Goal: Task Accomplishment & Management: Use online tool/utility

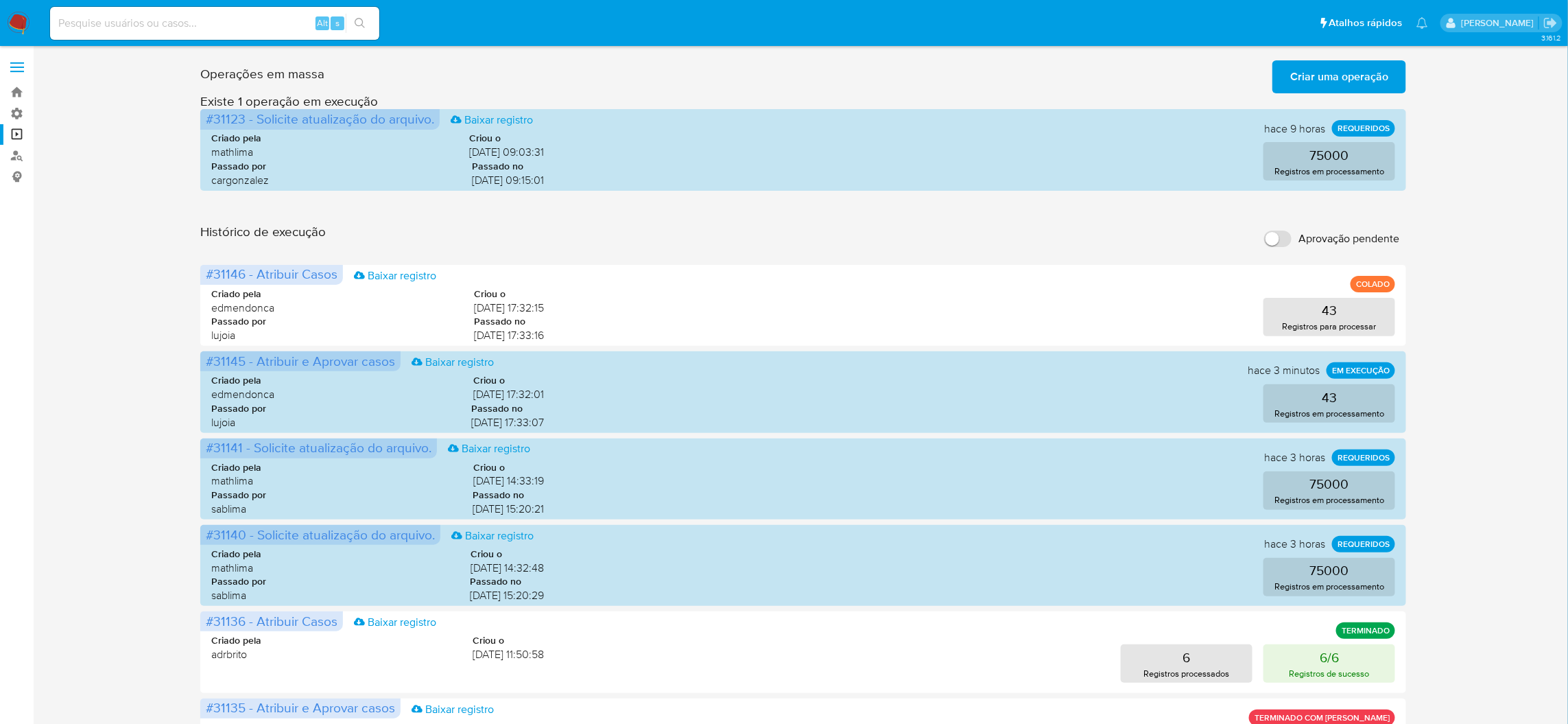
click at [1290, 82] on button "Criar uma operação" at bounding box center [1340, 76] width 134 height 33
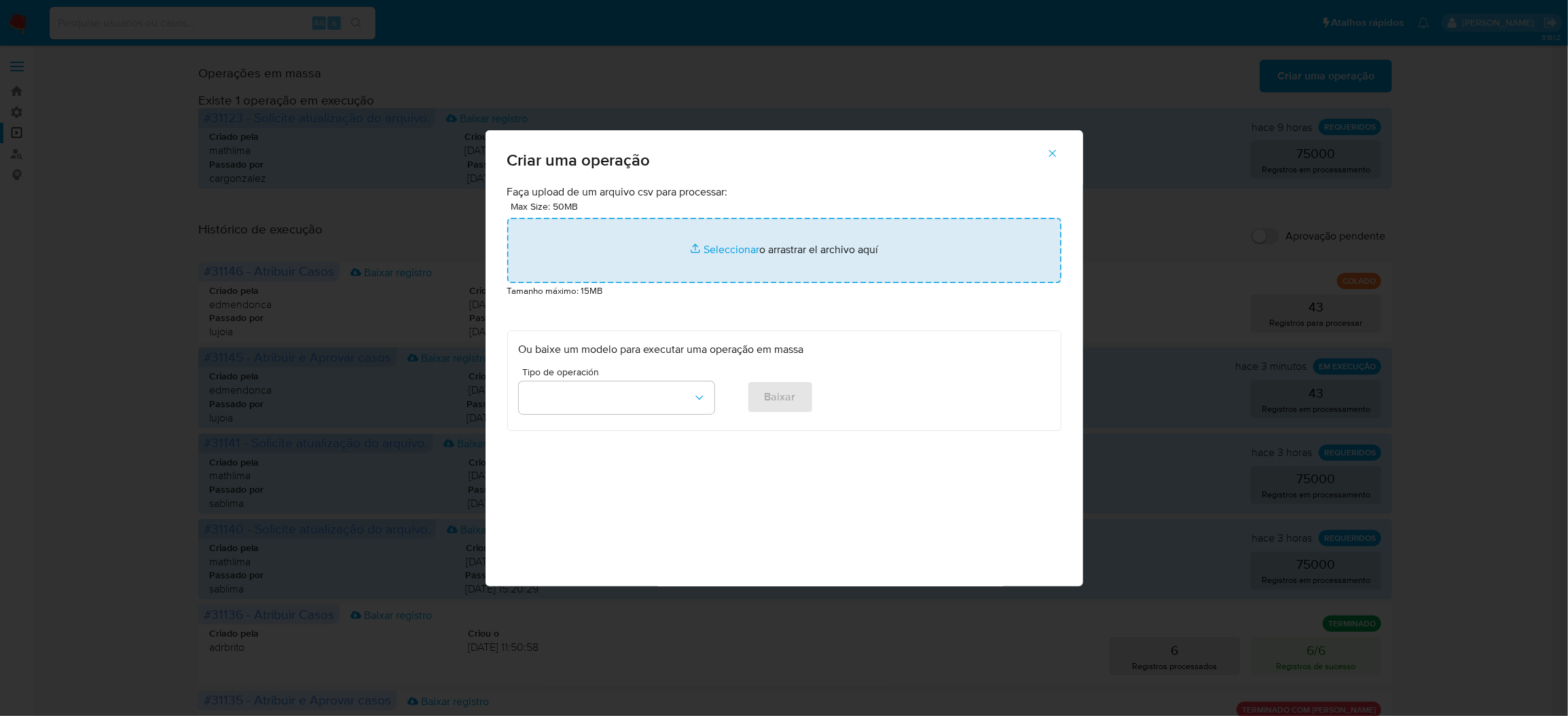
click at [922, 283] on input "file" at bounding box center [784, 250] width 554 height 65
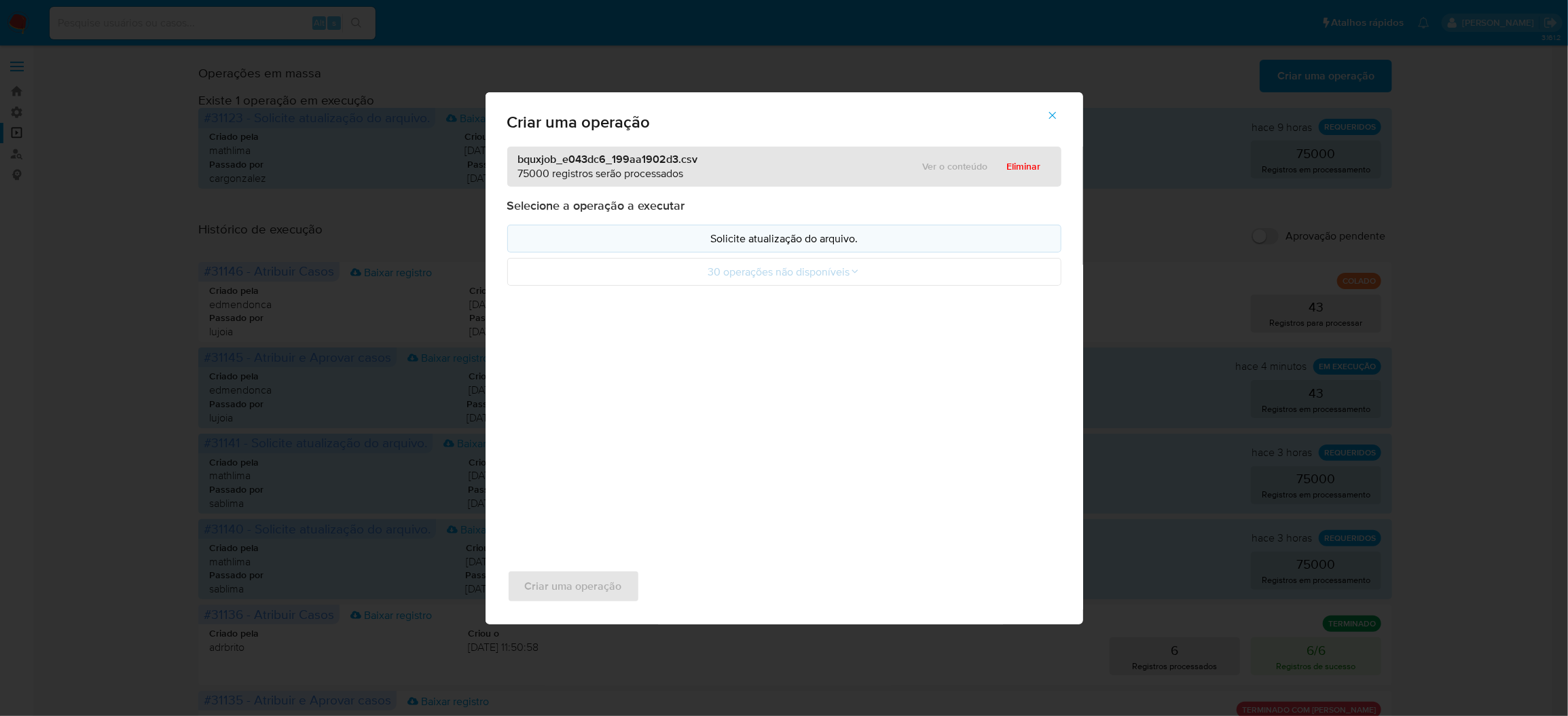
click at [840, 252] on button "Solicite atualização do arquivo." at bounding box center [784, 239] width 554 height 27
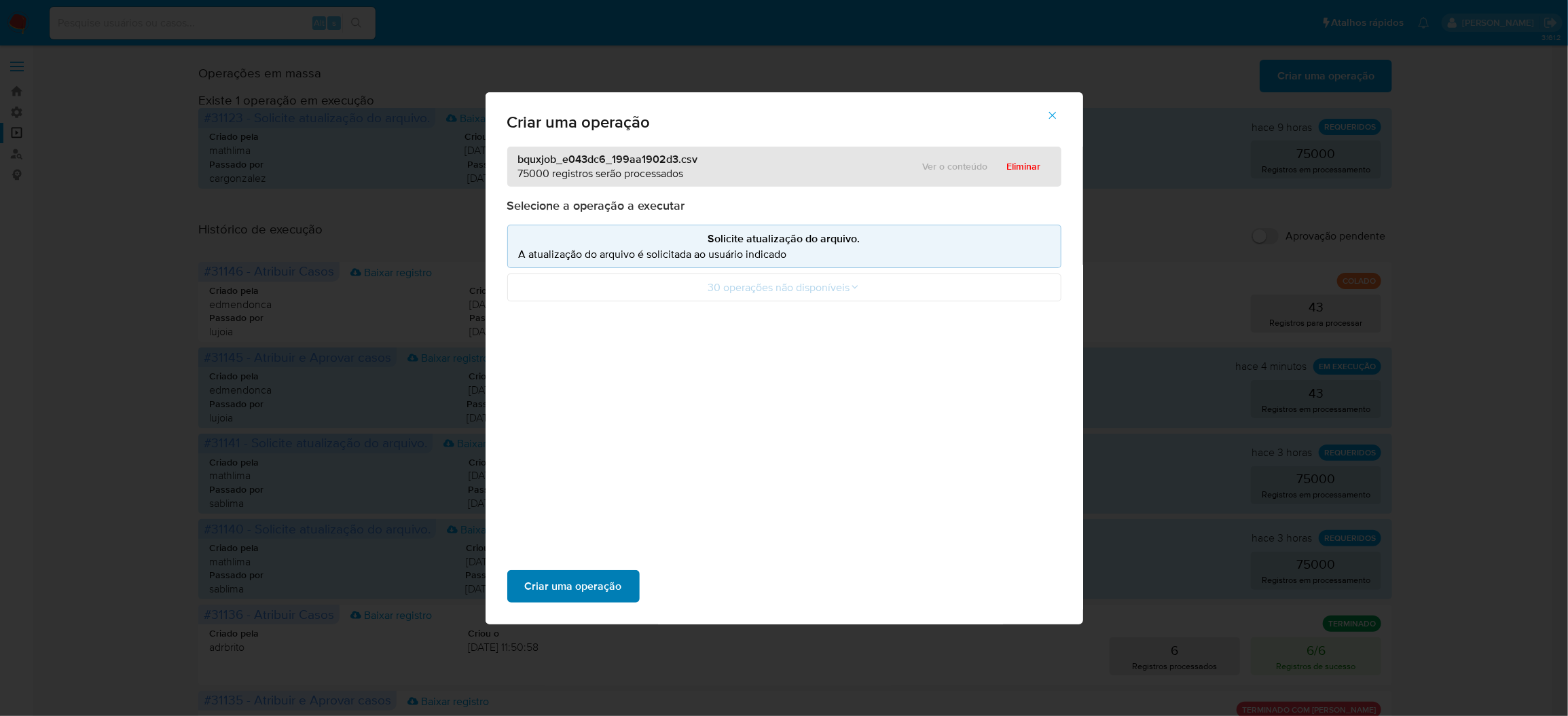
click at [622, 571] on span "Criar uma operação" at bounding box center [573, 586] width 97 height 30
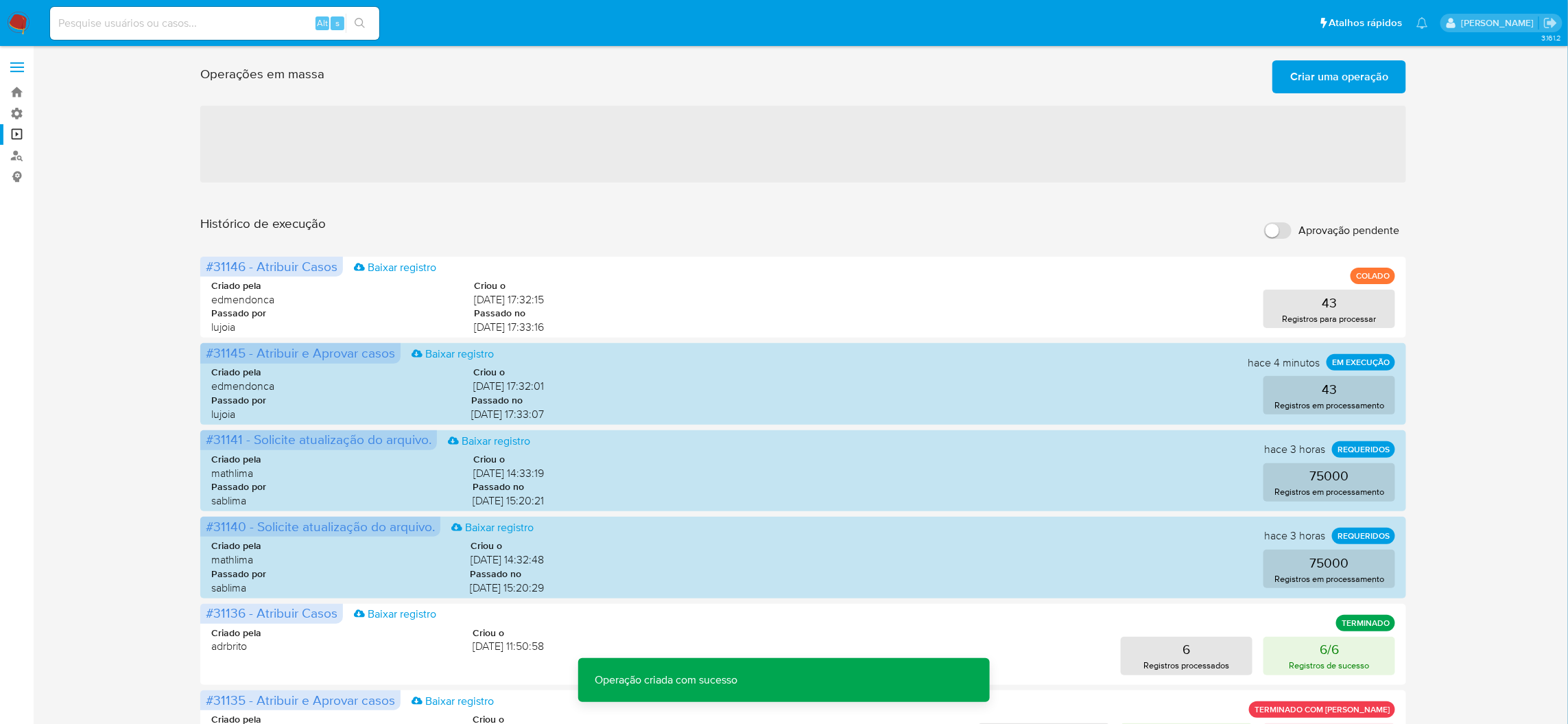
click at [1292, 91] on span "Criar uma operação" at bounding box center [1339, 76] width 98 height 30
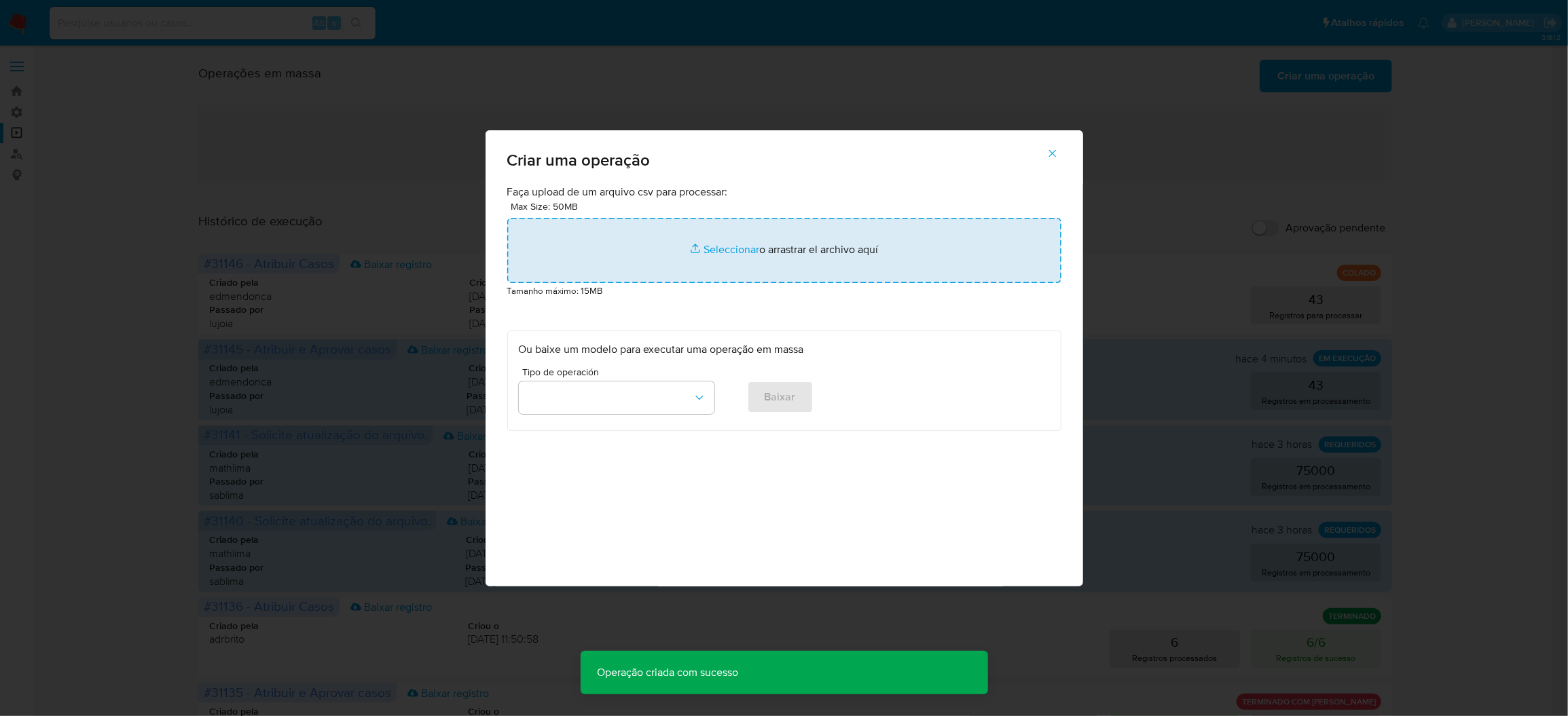
click at [854, 283] on input "file" at bounding box center [784, 250] width 554 height 65
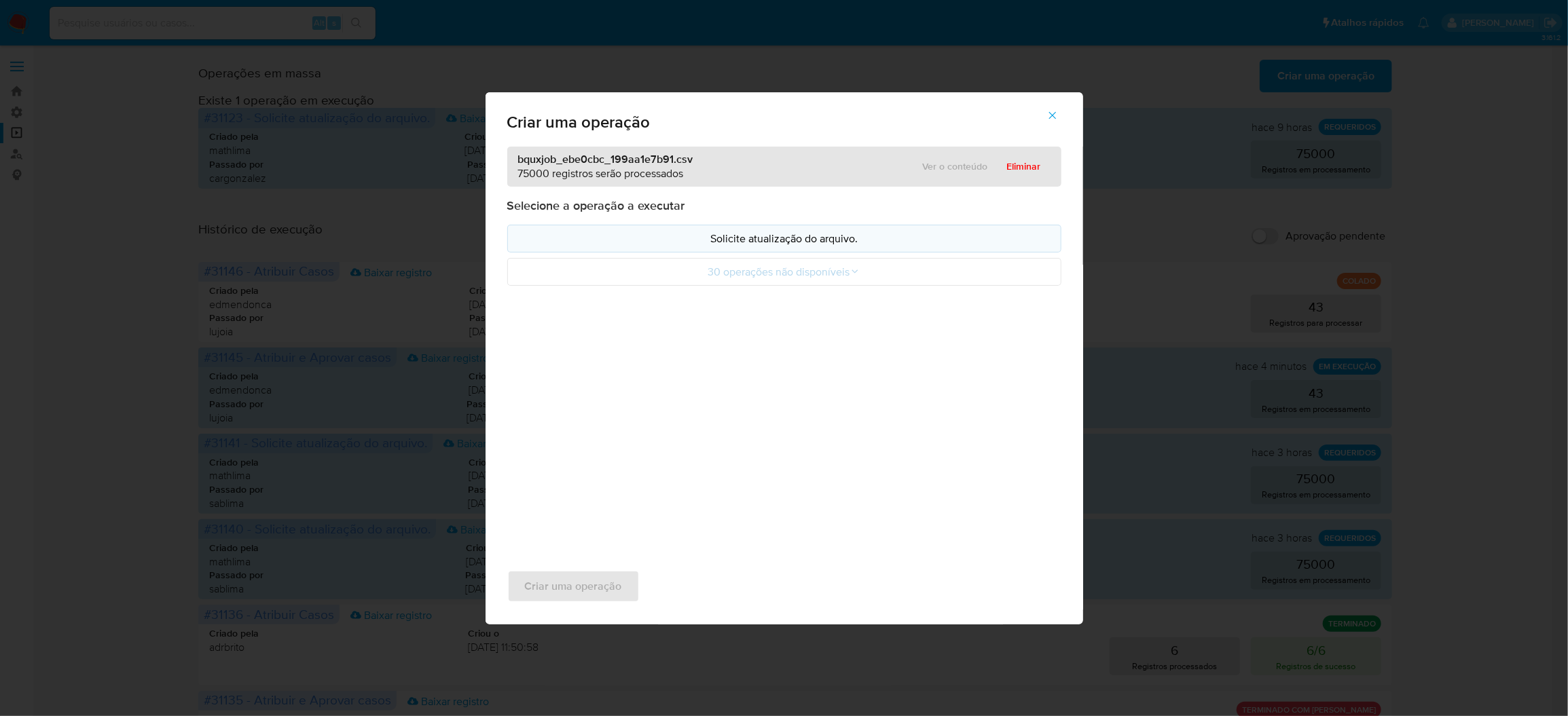
click at [832, 246] on p "Solicite atualização do arquivo." at bounding box center [784, 239] width 531 height 15
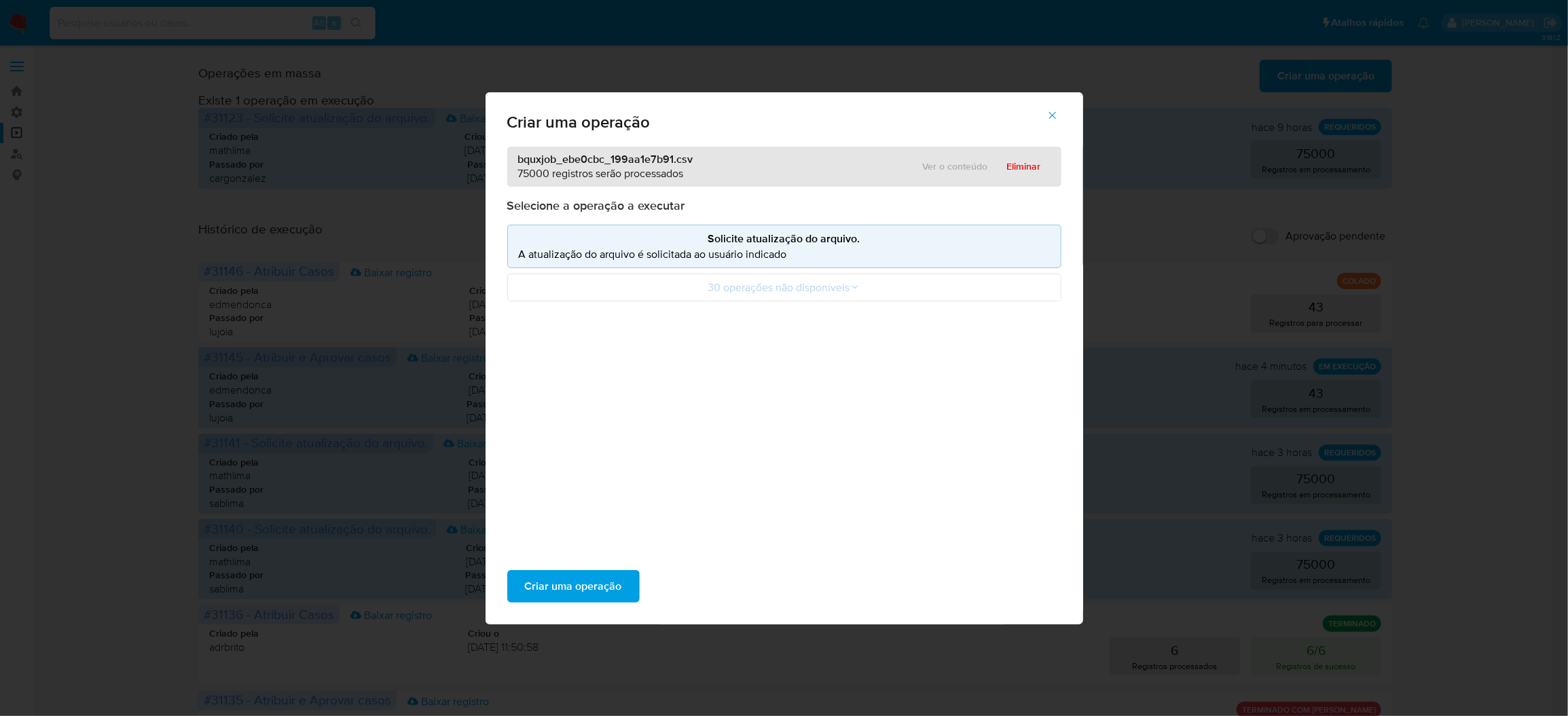
click at [648, 557] on div "Criar uma operação" at bounding box center [784, 586] width 597 height 76
click at [622, 571] on span "Criar uma operação" at bounding box center [573, 586] width 97 height 30
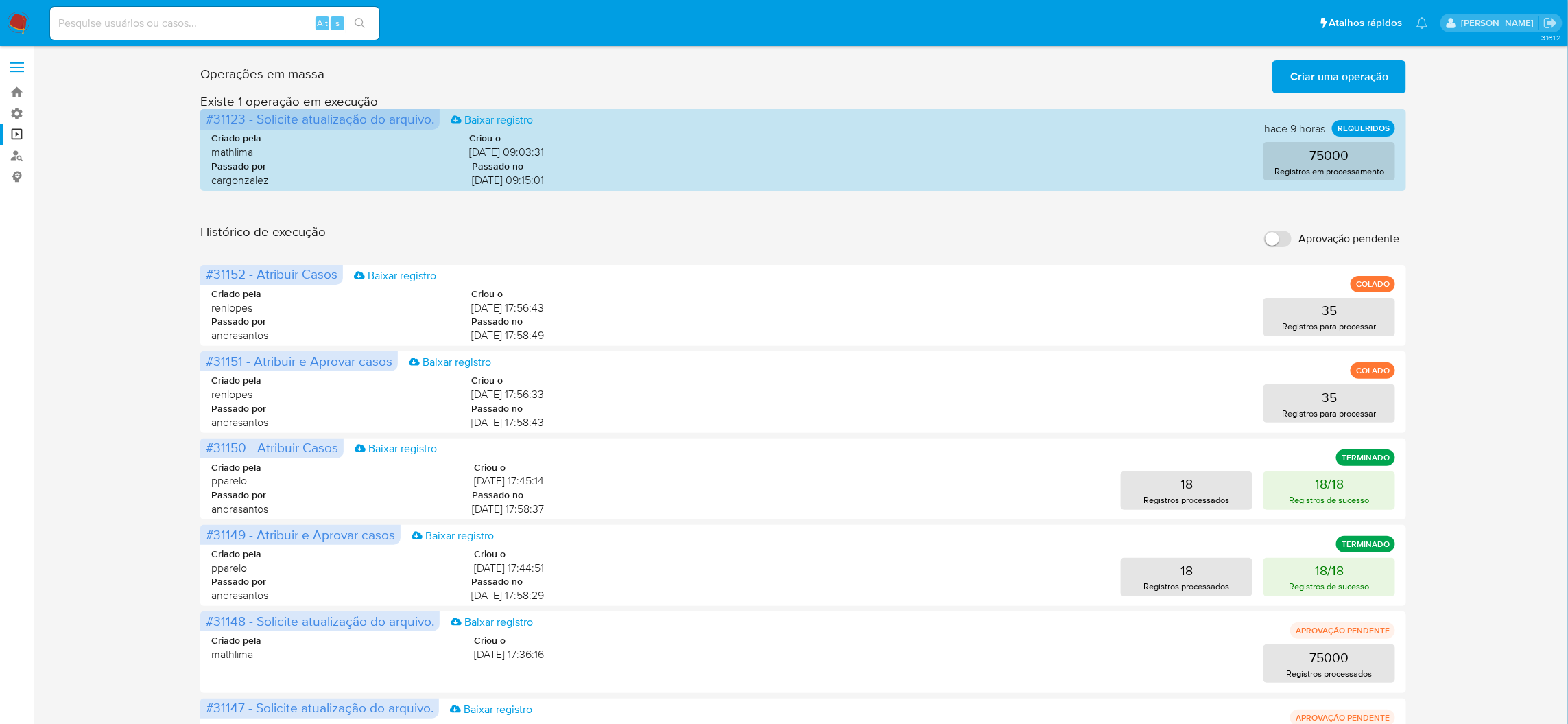
click at [1273, 224] on label "Aprovação pendente" at bounding box center [1331, 238] width 149 height 30
click at [1273, 231] on input "Aprovação pendente" at bounding box center [1278, 238] width 28 height 16
checkbox input "true"
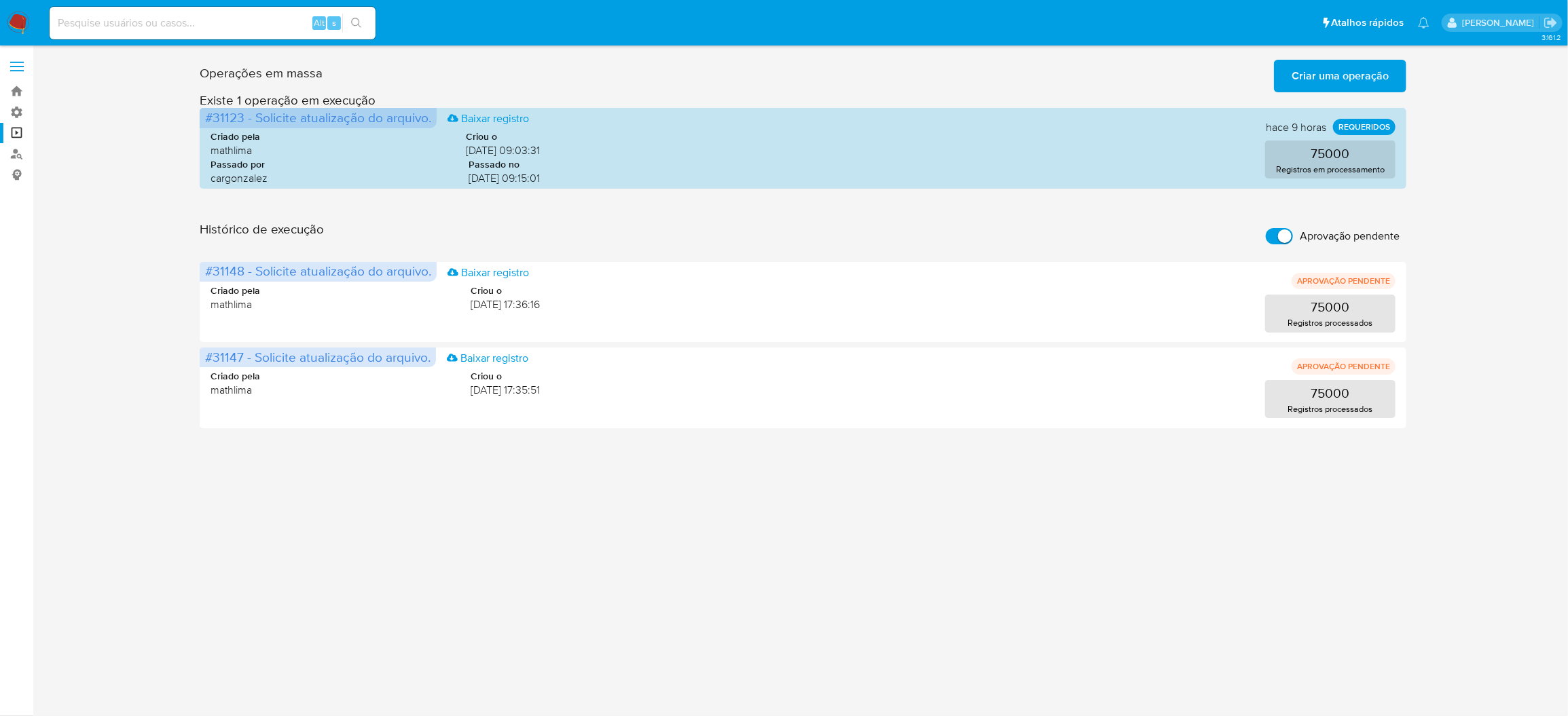
click at [521, 414] on div "3.161.2" at bounding box center [803, 380] width 1508 height 653
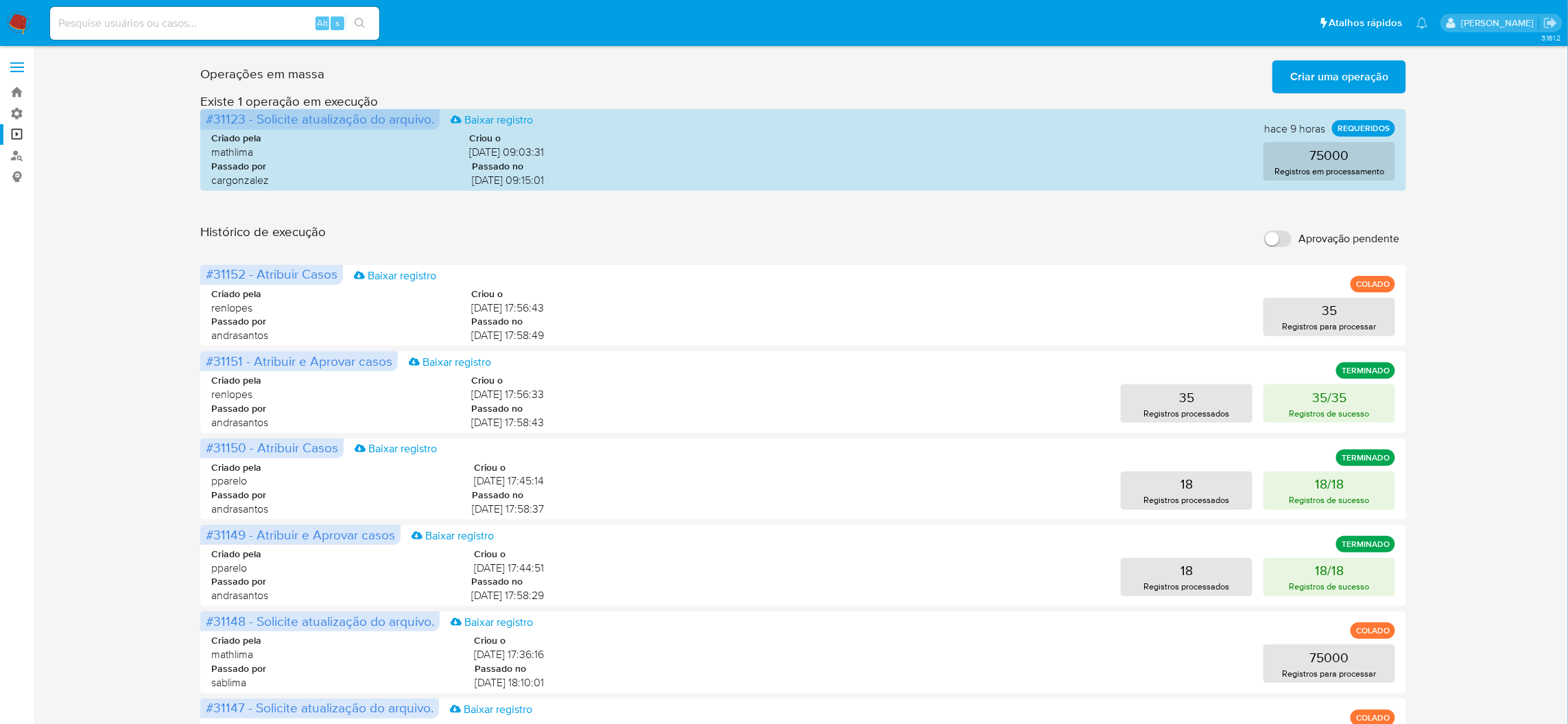
click at [1277, 231] on input "Aprovação pendente" at bounding box center [1278, 238] width 28 height 16
checkbox input "true"
